Goal: Check status: Check status

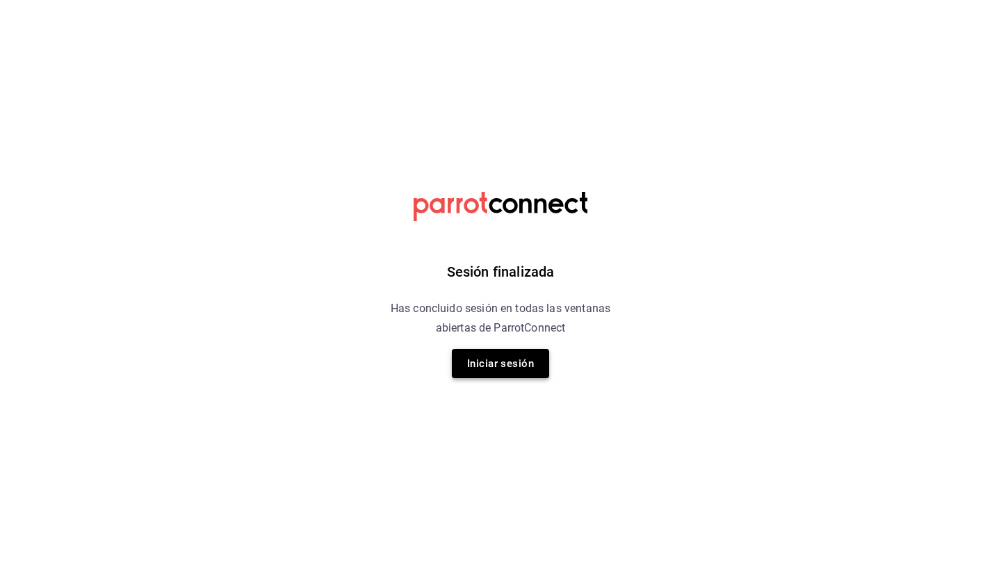
click at [398, 357] on button "Iniciar sesión" at bounding box center [500, 363] width 97 height 29
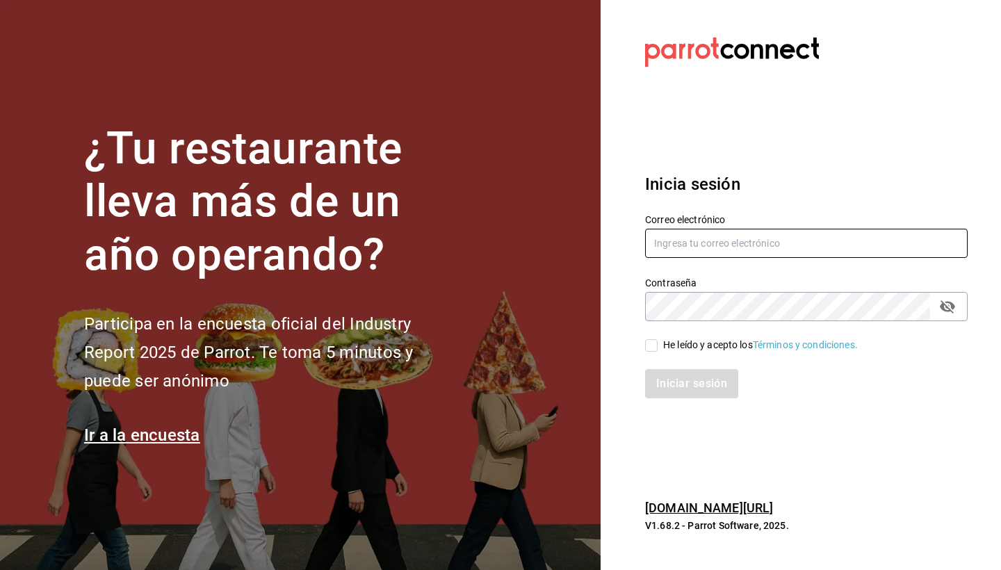
type input "[PERSON_NAME][EMAIL_ADDRESS][DOMAIN_NAME]"
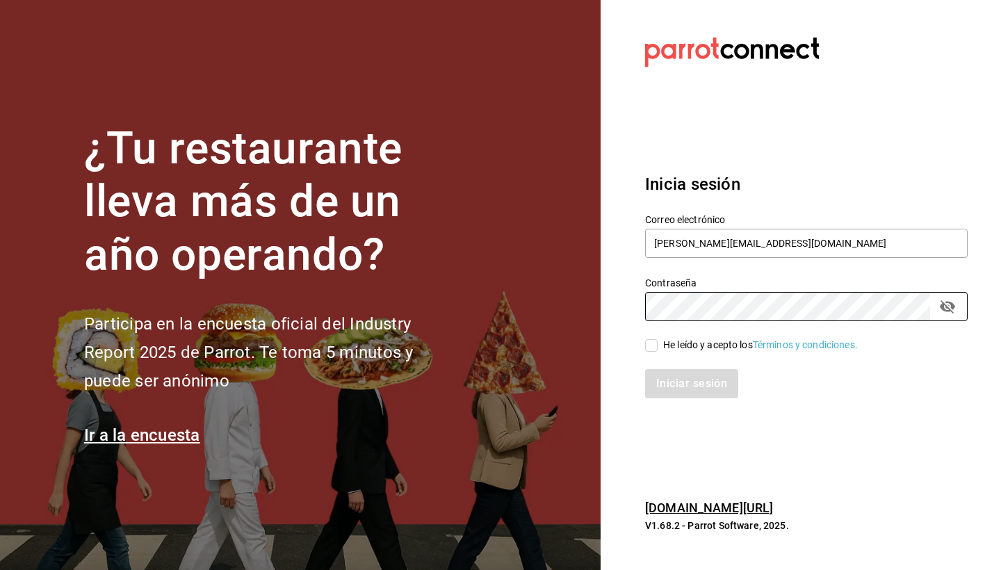
click at [398, 350] on input "He leído y acepto los Términos y condiciones." at bounding box center [651, 345] width 13 height 13
checkbox input "true"
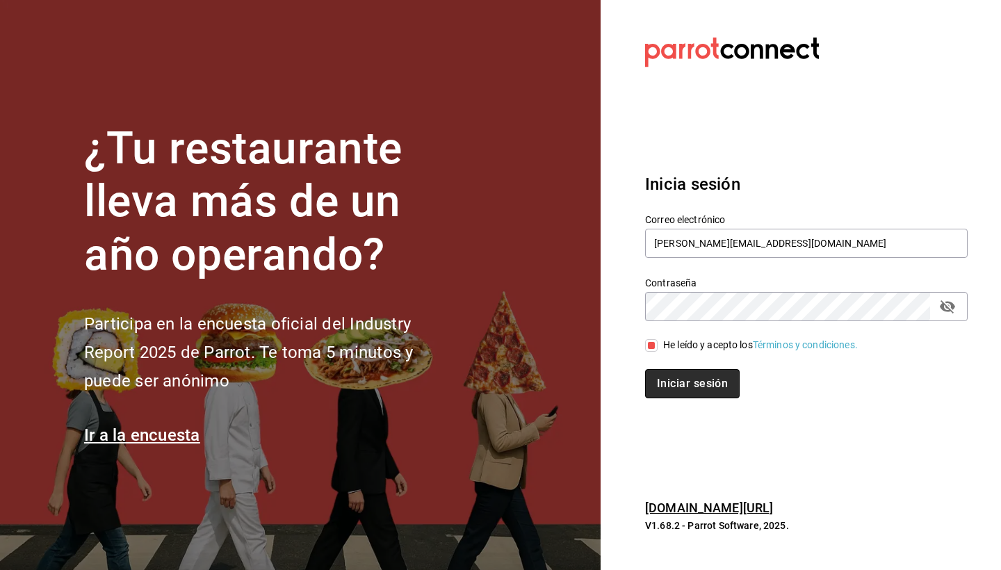
click at [398, 387] on button "Iniciar sesión" at bounding box center [692, 383] width 95 height 29
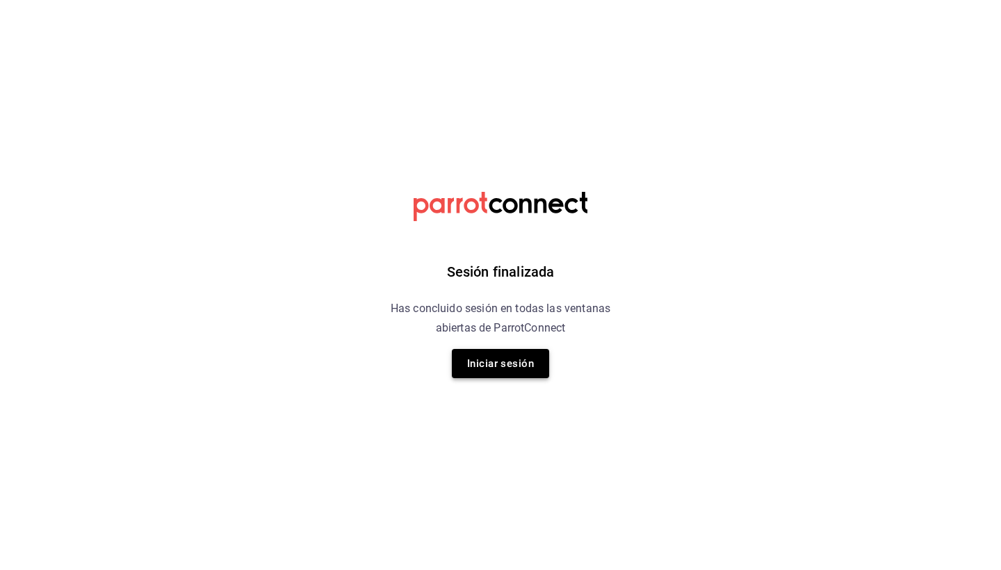
click at [503, 359] on button "Iniciar sesión" at bounding box center [500, 363] width 97 height 29
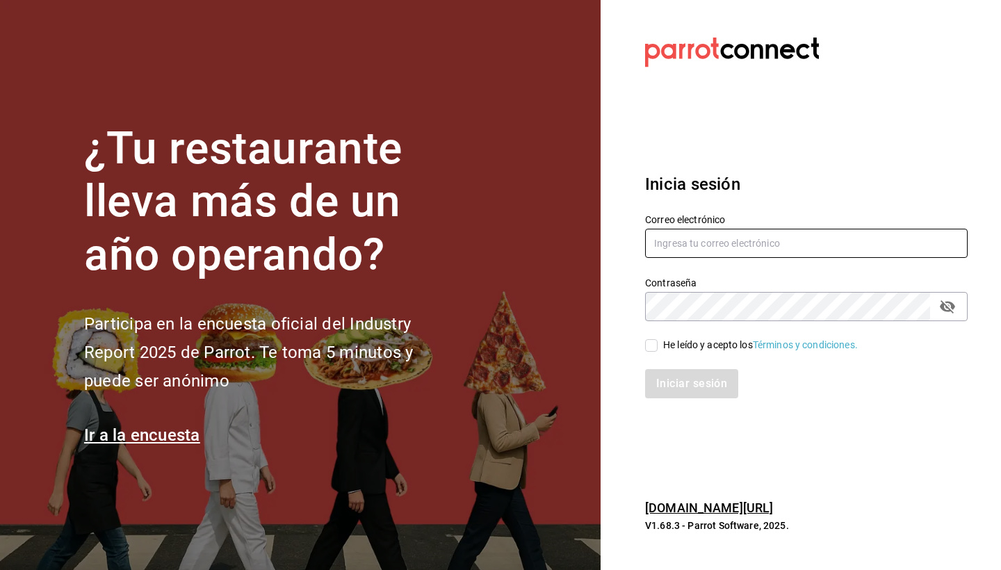
type input "[PERSON_NAME][EMAIL_ADDRESS][DOMAIN_NAME]"
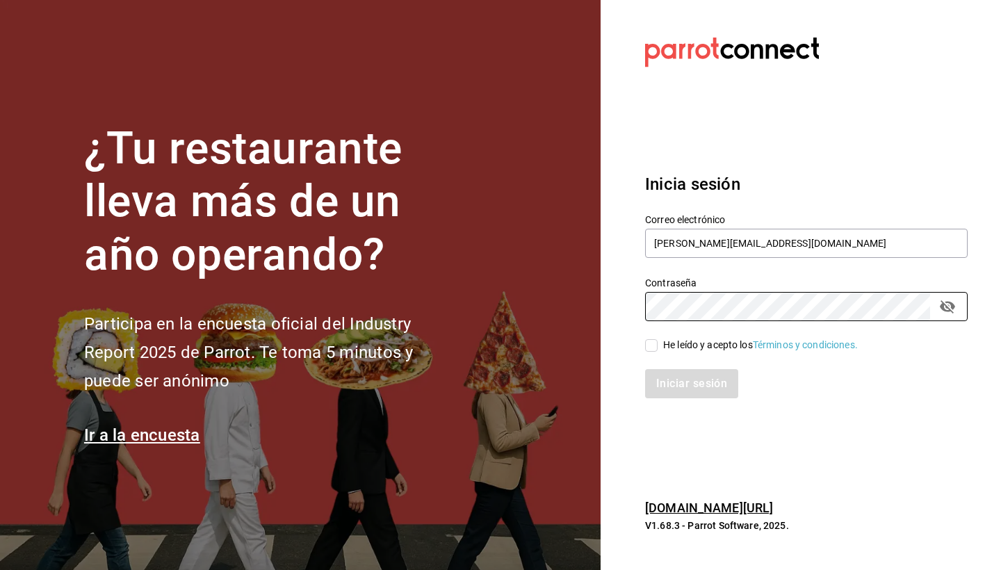
click at [651, 346] on input "He leído y acepto los Términos y condiciones." at bounding box center [651, 345] width 13 height 13
checkbox input "true"
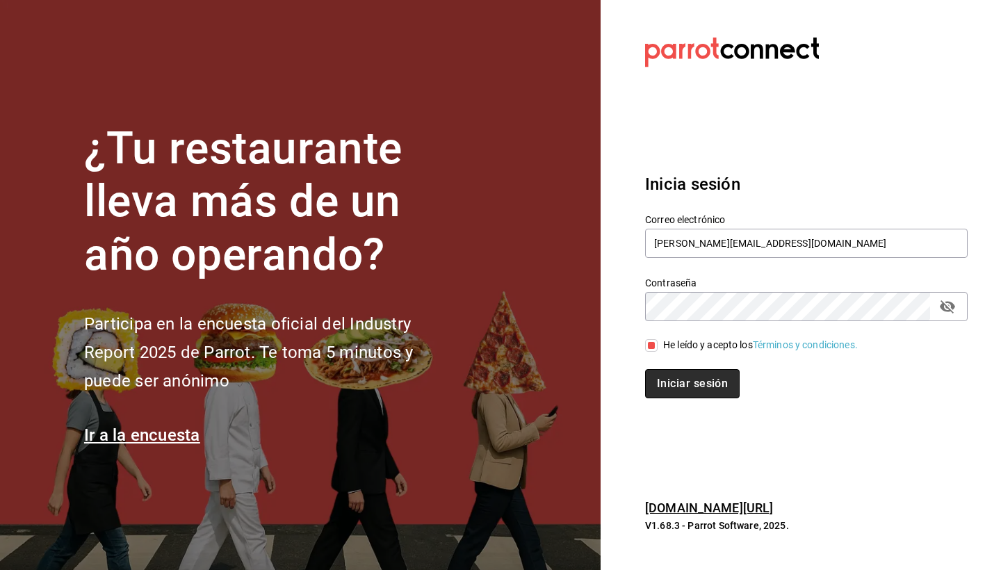
click at [651, 391] on button "Iniciar sesión" at bounding box center [692, 383] width 95 height 29
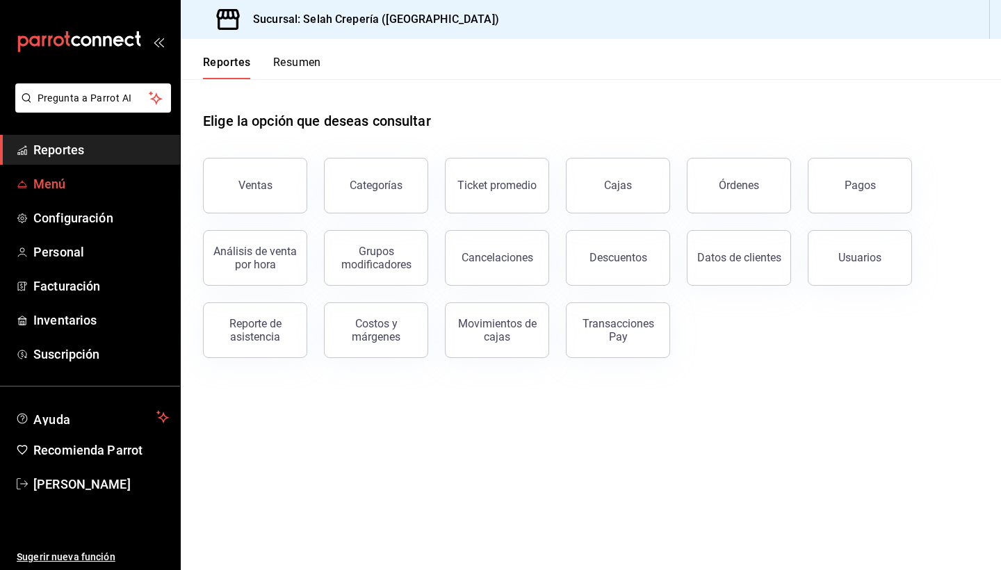
click at [63, 180] on span "Menú" at bounding box center [101, 184] width 136 height 19
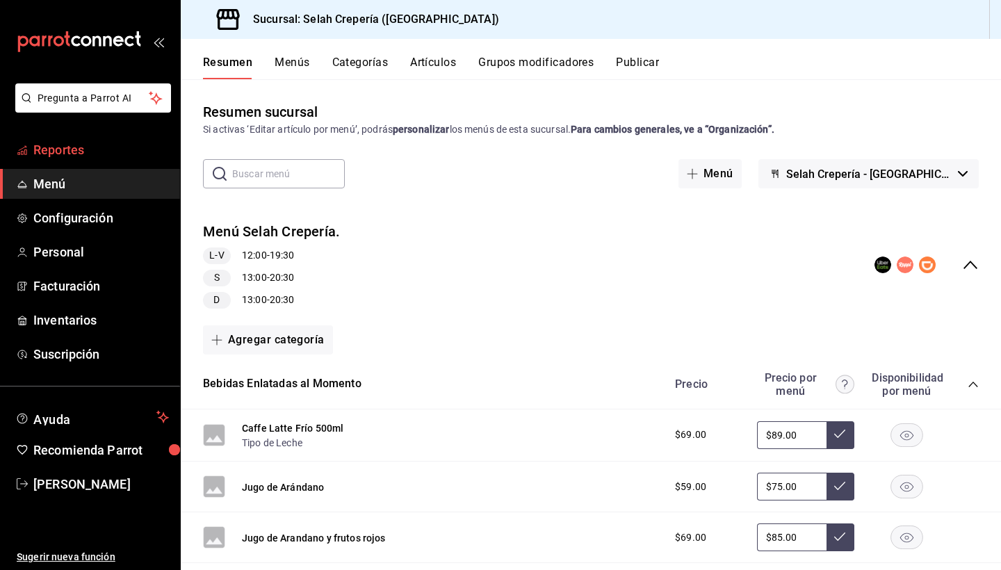
click at [58, 146] on span "Reportes" at bounding box center [101, 149] width 136 height 19
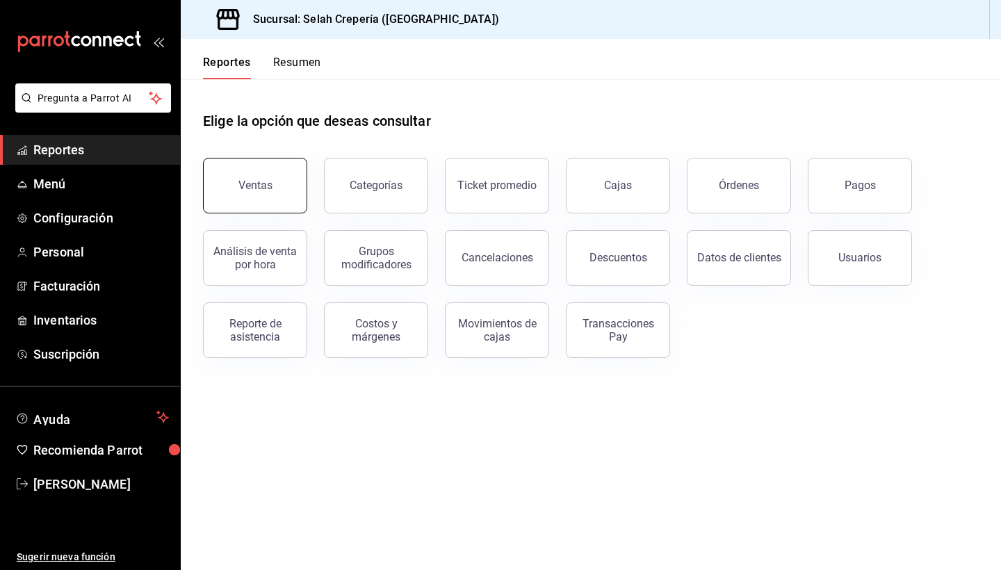
click at [267, 186] on div "Ventas" at bounding box center [255, 185] width 34 height 13
click at [267, 186] on html "Pregunta a Parrot AI Reportes Menú Configuración Personal Facturación Inventari…" at bounding box center [500, 285] width 1001 height 570
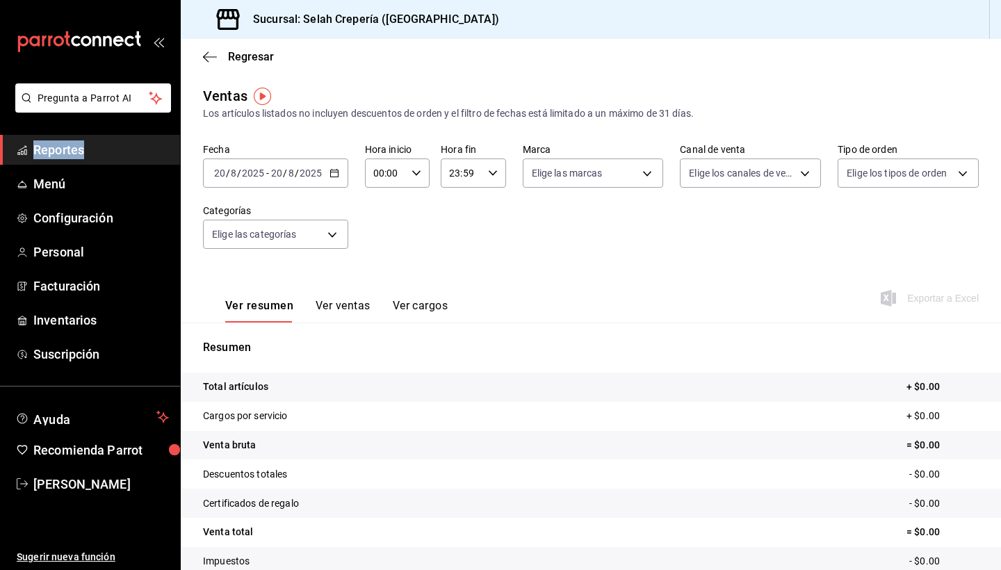
click at [332, 172] on \(Stroke\) "button" at bounding box center [334, 172] width 8 height 1
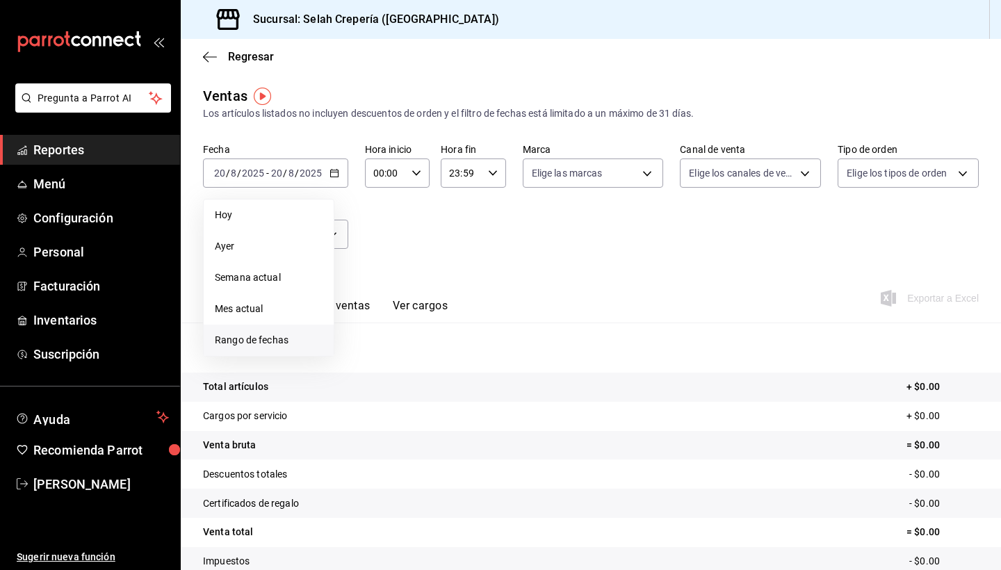
click at [248, 341] on span "Rango de fechas" at bounding box center [269, 340] width 108 height 15
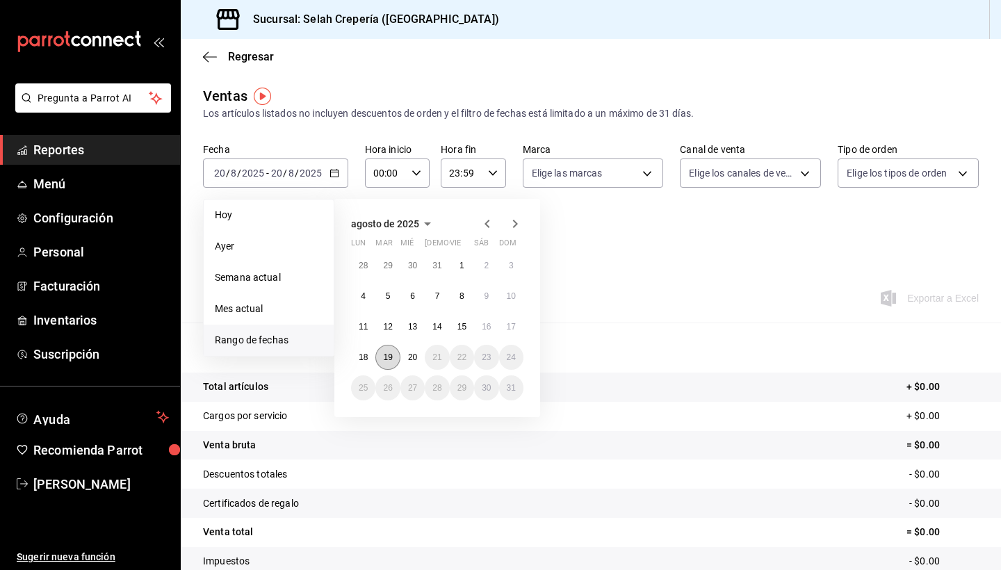
click at [390, 357] on abbr "19" at bounding box center [387, 358] width 9 height 10
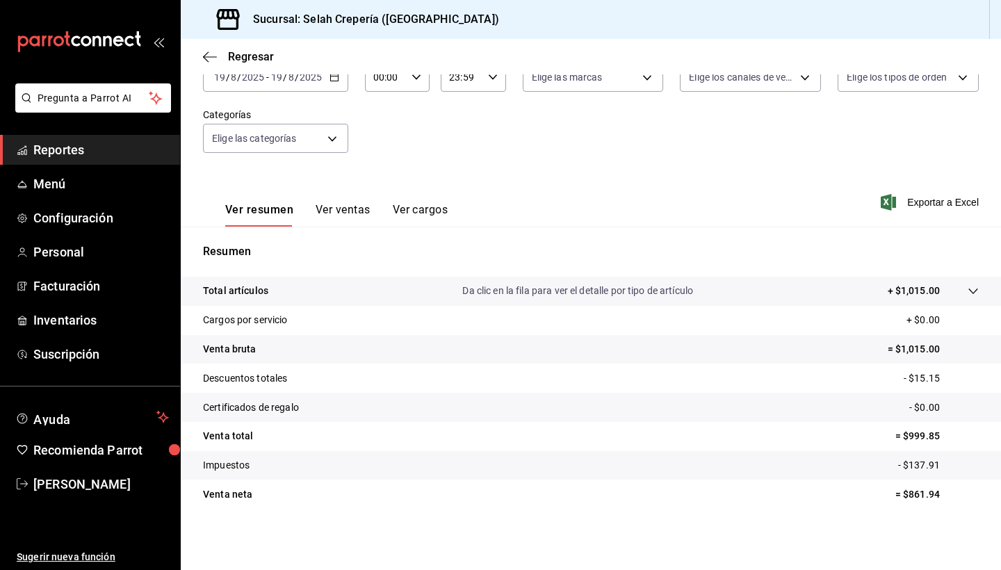
scroll to position [96, 0]
